Goal: Task Accomplishment & Management: Use online tool/utility

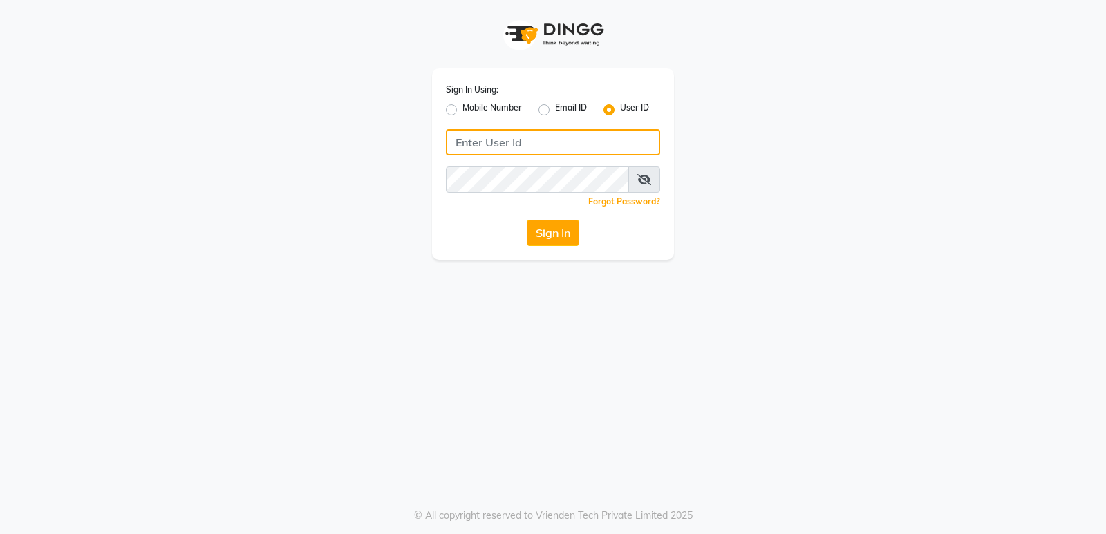
type input "8303933398"
click at [462, 111] on label "Mobile Number" at bounding box center [491, 110] width 59 height 17
click at [462, 111] on input "Mobile Number" at bounding box center [466, 106] width 9 height 9
radio input "true"
radio input "false"
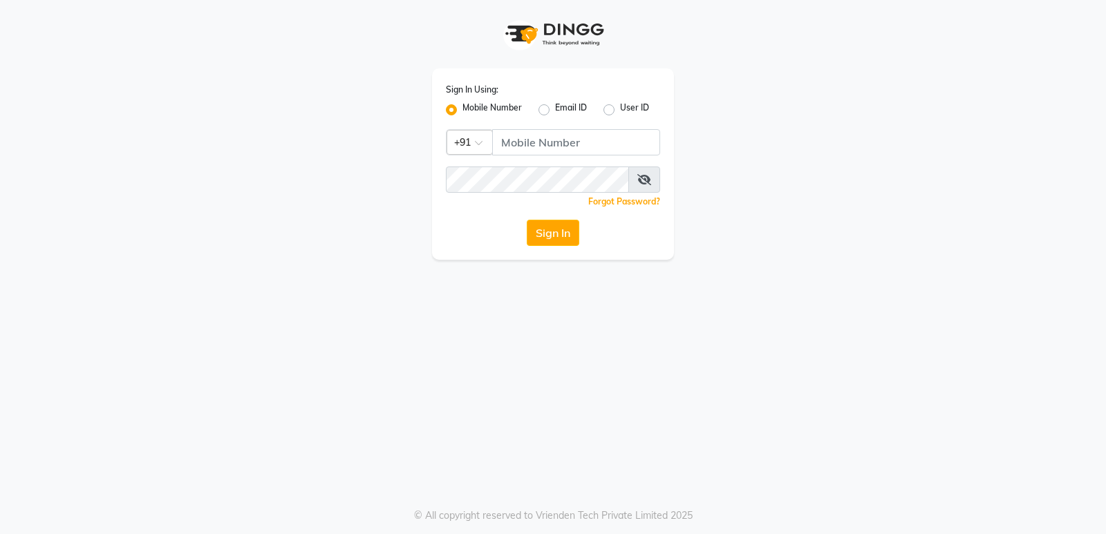
click at [462, 115] on label "Mobile Number" at bounding box center [491, 110] width 59 height 17
click at [462, 111] on input "Mobile Number" at bounding box center [466, 106] width 9 height 9
click at [462, 114] on label "Mobile Number" at bounding box center [491, 110] width 59 height 17
click at [462, 111] on input "Mobile Number" at bounding box center [466, 106] width 9 height 9
click at [462, 114] on label "Mobile Number" at bounding box center [491, 110] width 59 height 17
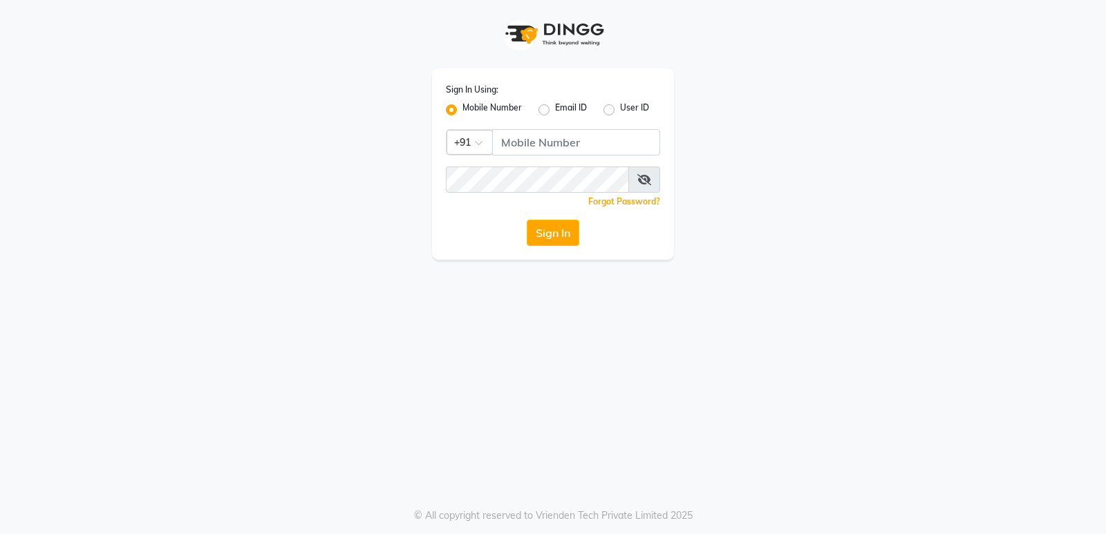
click at [462, 111] on input "Mobile Number" at bounding box center [466, 106] width 9 height 9
click at [462, 113] on label "Mobile Number" at bounding box center [491, 110] width 59 height 17
click at [462, 111] on input "Mobile Number" at bounding box center [466, 106] width 9 height 9
click at [534, 151] on input "Username" at bounding box center [576, 142] width 168 height 26
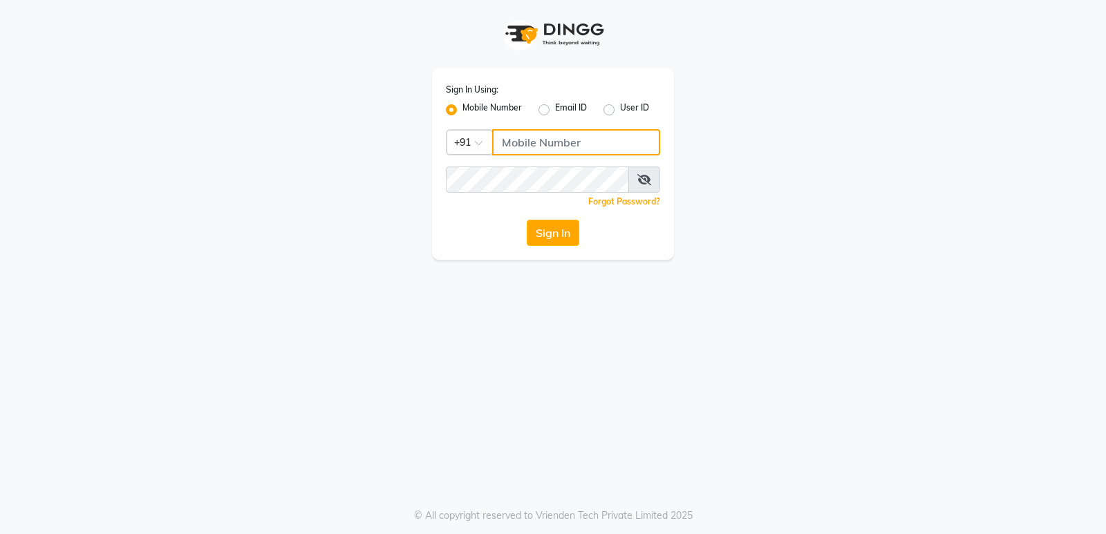
type input "8303933398"
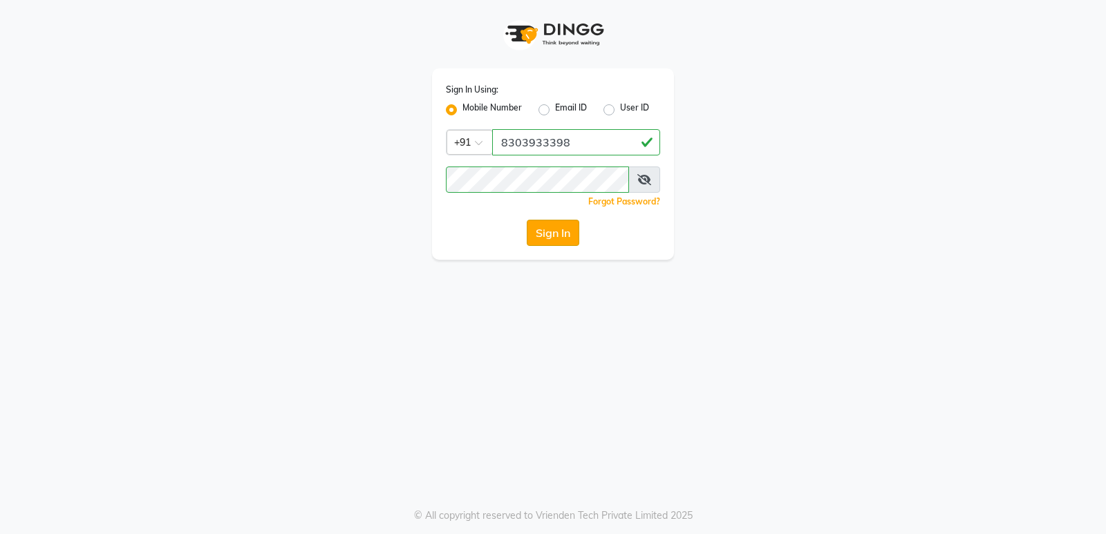
click at [565, 240] on button "Sign In" at bounding box center [552, 233] width 53 height 26
click at [565, 240] on div "Sign In" at bounding box center [553, 233] width 214 height 26
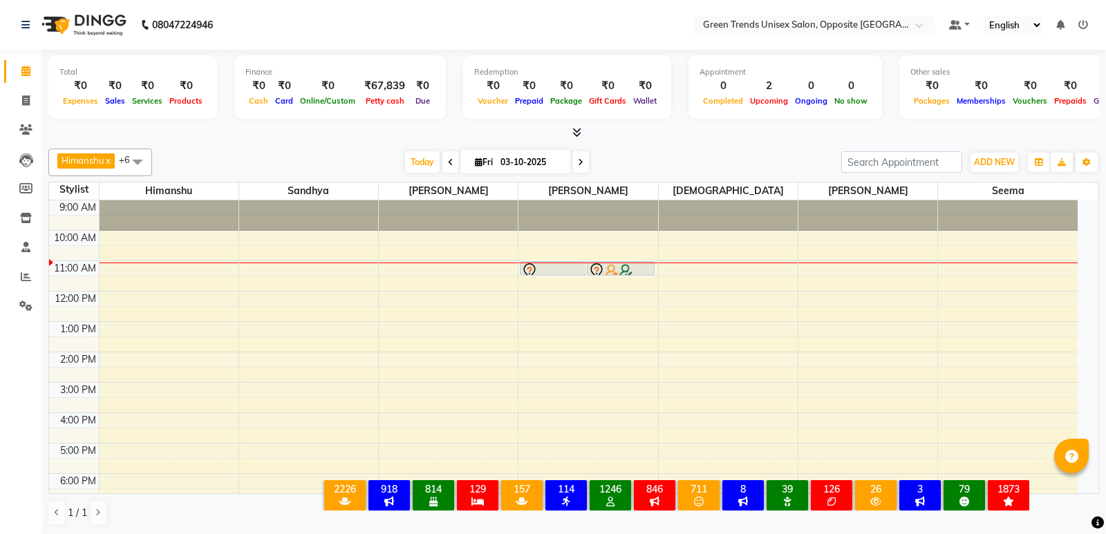
click at [558, 222] on div at bounding box center [587, 215] width 139 height 30
click at [552, 232] on td at bounding box center [588, 237] width 978 height 15
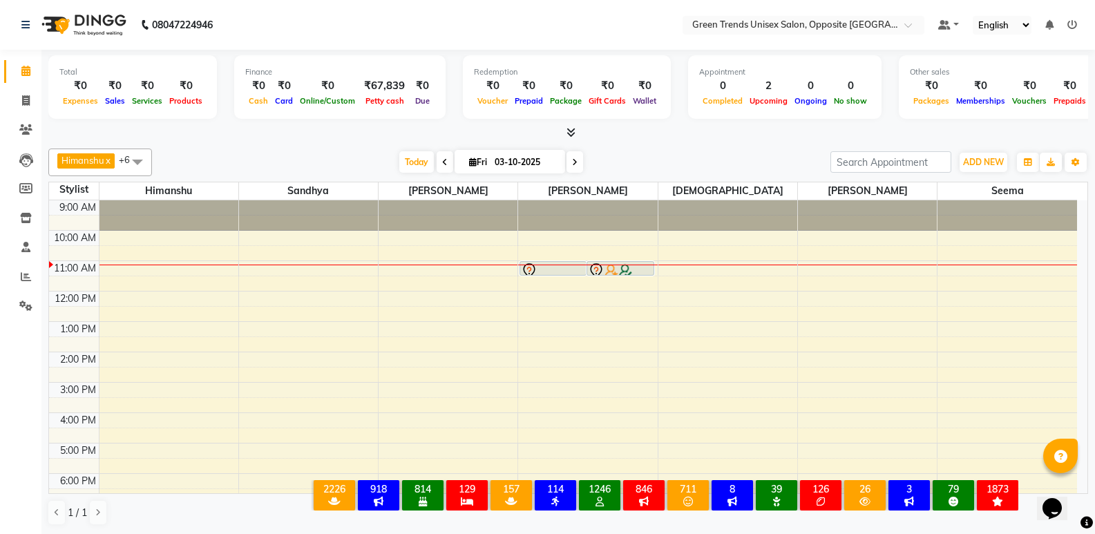
drag, startPoint x: 472, startPoint y: 1, endPoint x: 442, endPoint y: 68, distance: 73.6
click at [392, 27] on nav "08047224946 Select Location × Green Trends Unisex Salon, Opposite Khazana Marke…" at bounding box center [547, 25] width 1095 height 50
click at [408, 158] on span "Today" at bounding box center [416, 161] width 35 height 21
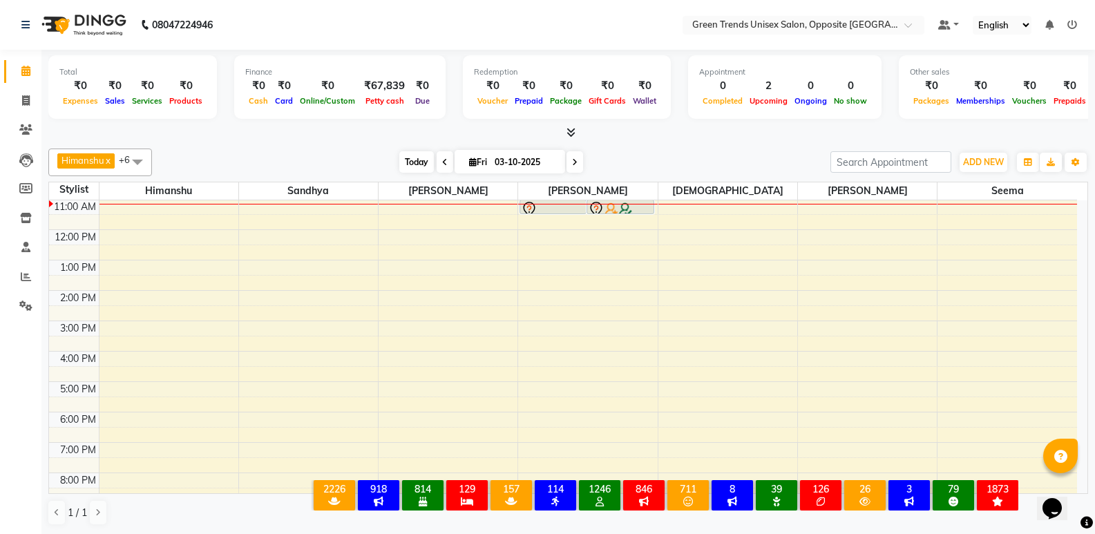
click at [412, 162] on span "Today" at bounding box center [416, 161] width 35 height 21
click at [372, 124] on div "Total ₹0 Expenses ₹0 Sales ₹0 Services ₹0 Products Finance ₹0 Cash ₹0 Card ₹0 O…" at bounding box center [568, 95] width 1040 height 91
click at [406, 157] on span "Today" at bounding box center [416, 161] width 35 height 21
click at [369, 155] on div "[DATE] [DATE]" at bounding box center [491, 162] width 665 height 21
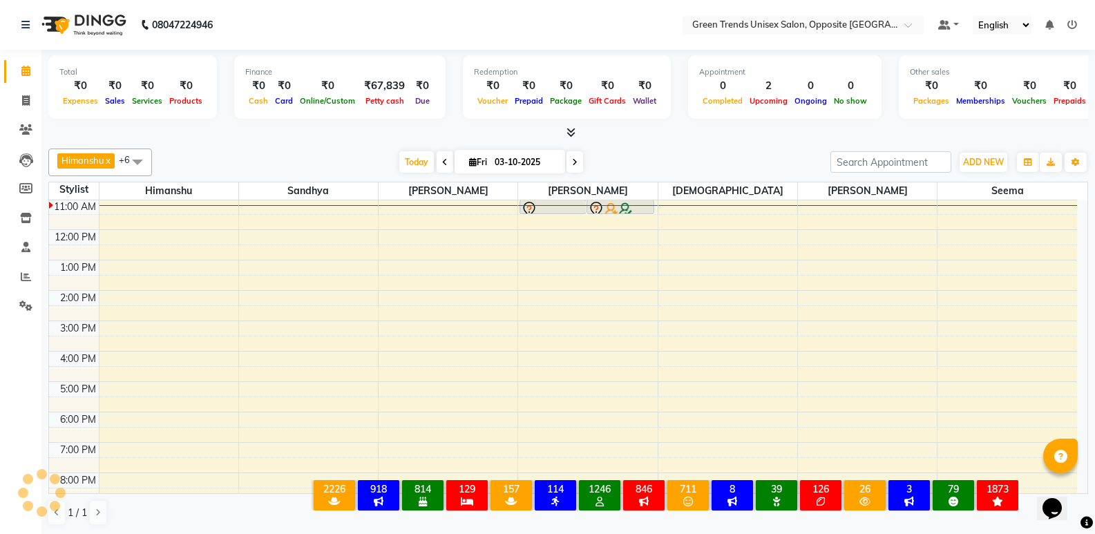
click at [369, 155] on div "[DATE] [DATE]" at bounding box center [491, 162] width 665 height 21
click at [367, 138] on div at bounding box center [568, 133] width 1040 height 15
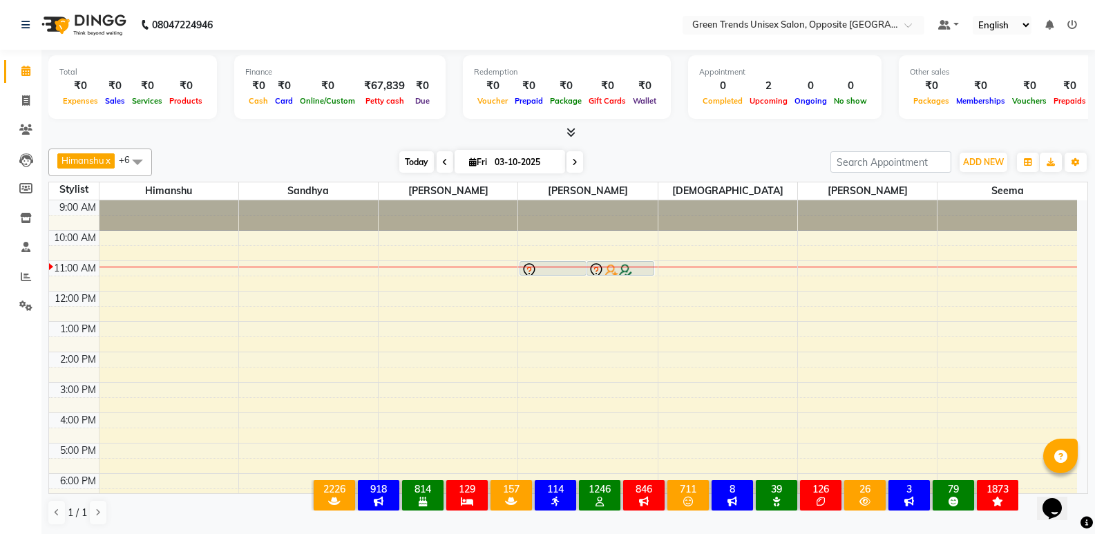
click at [422, 161] on span "Today" at bounding box center [416, 161] width 35 height 21
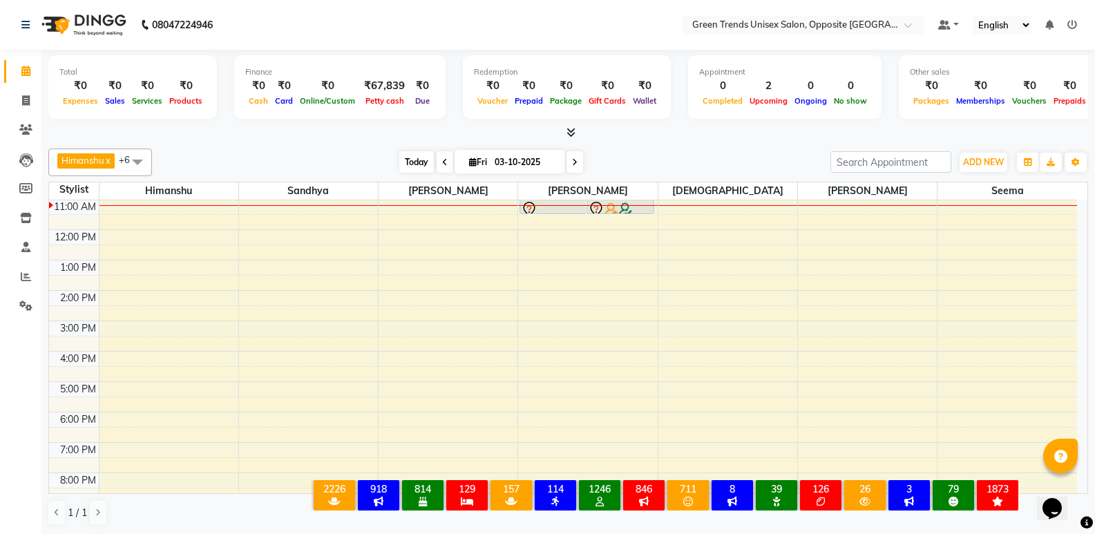
click at [401, 157] on span "Today" at bounding box center [416, 161] width 35 height 21
click at [352, 146] on div "[PERSON_NAME] x [PERSON_NAME] x [PERSON_NAME] x [PERSON_NAME] x [PERSON_NAME] x…" at bounding box center [568, 337] width 1040 height 388
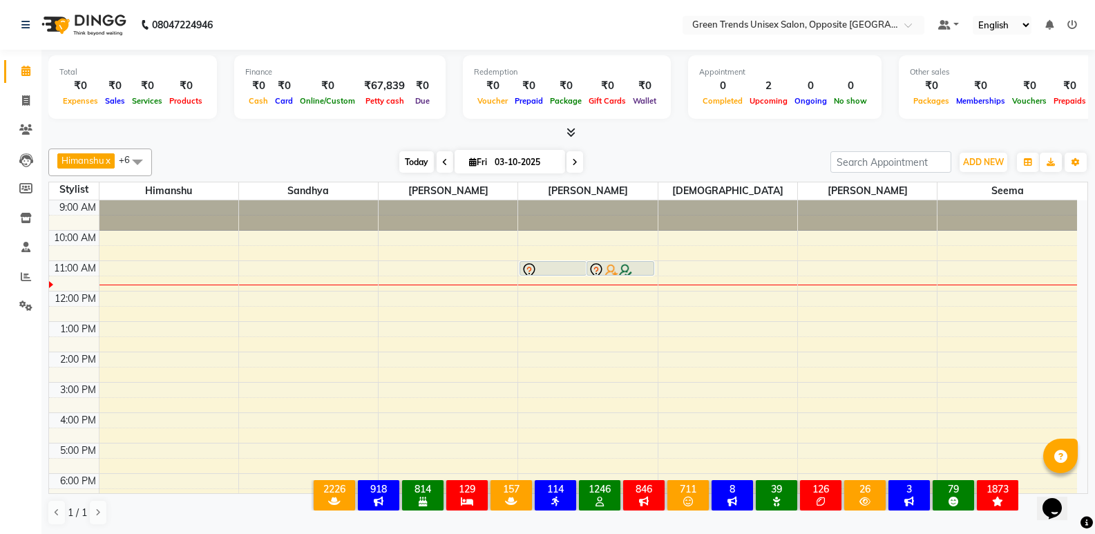
click at [409, 166] on span "Today" at bounding box center [416, 161] width 35 height 21
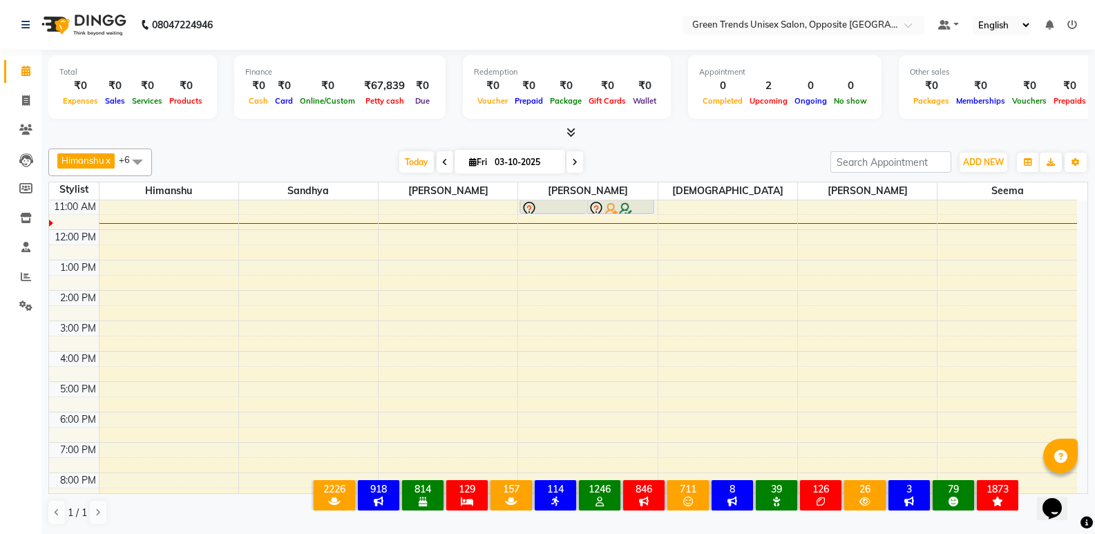
click at [379, 136] on div at bounding box center [568, 133] width 1040 height 15
click at [416, 169] on span "Today" at bounding box center [416, 161] width 35 height 21
click at [369, 148] on div "[PERSON_NAME] x [PERSON_NAME] x [PERSON_NAME] x [PERSON_NAME] x [PERSON_NAME] x…" at bounding box center [568, 337] width 1040 height 388
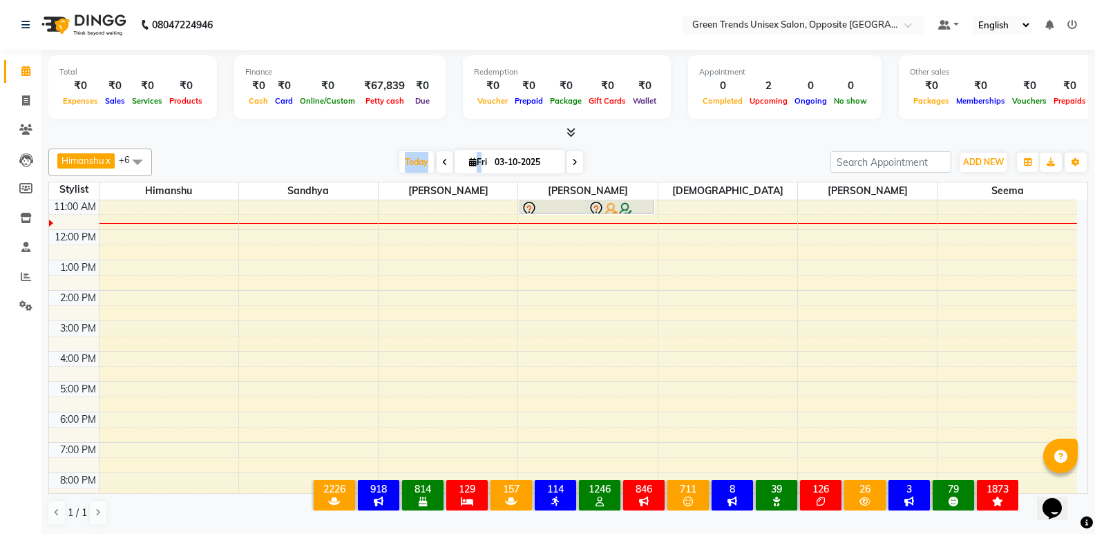
click at [370, 141] on div "Total ₹0 Expenses ₹0 Sales ₹0 Services ₹0 Products Finance ₹0 Cash ₹0 Card ₹0 O…" at bounding box center [568, 292] width 1054 height 485
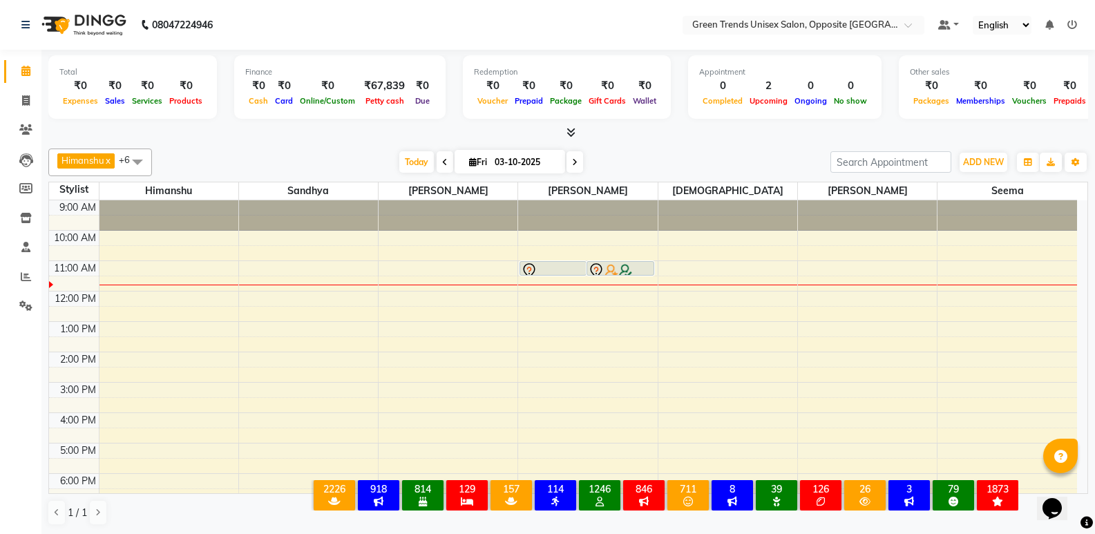
click at [1088, 217] on div "Total ₹0 Expenses ₹0 Sales ₹0 Services ₹0 Products Finance ₹0 Cash ₹0 Card ₹0 O…" at bounding box center [568, 292] width 1054 height 485
click at [728, 164] on div "[DATE] [DATE]" at bounding box center [491, 162] width 665 height 21
click at [330, 152] on div "[DATE] [DATE]" at bounding box center [491, 162] width 665 height 21
click at [418, 167] on span "Today" at bounding box center [416, 161] width 35 height 21
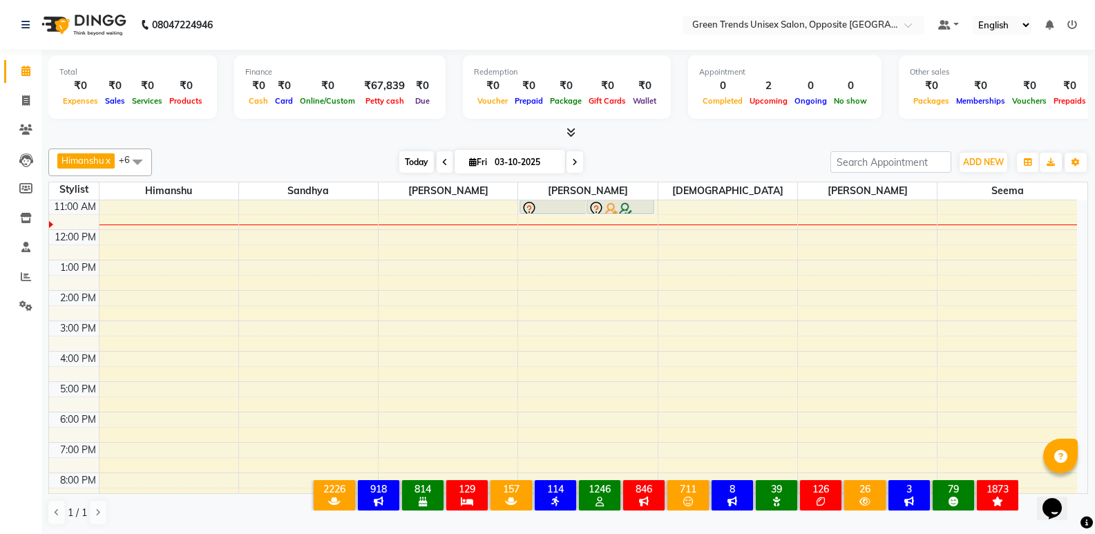
click at [423, 161] on span "Today" at bounding box center [416, 161] width 35 height 21
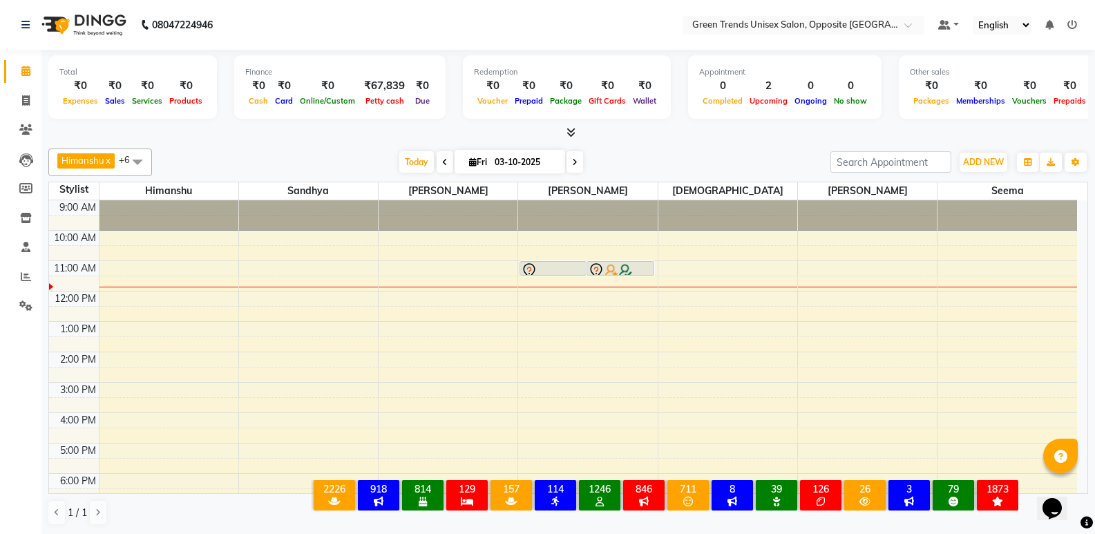
click at [622, 134] on div at bounding box center [568, 133] width 1040 height 15
click at [415, 167] on span "Today" at bounding box center [416, 161] width 35 height 21
click at [374, 146] on div "[PERSON_NAME] x [PERSON_NAME] x [PERSON_NAME] x [PERSON_NAME] x [PERSON_NAME] x…" at bounding box center [568, 337] width 1040 height 388
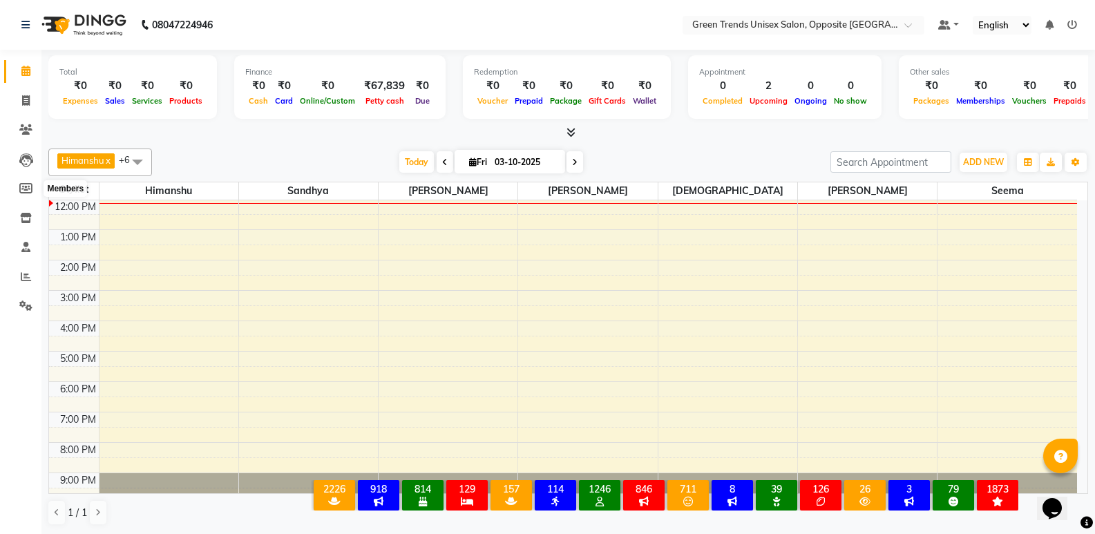
click at [300, 6] on nav "08047224946 Select Location × Green Trends Unisex Salon, Opposite Khazana Marke…" at bounding box center [547, 25] width 1095 height 50
